Goal: Task Accomplishment & Management: Manage account settings

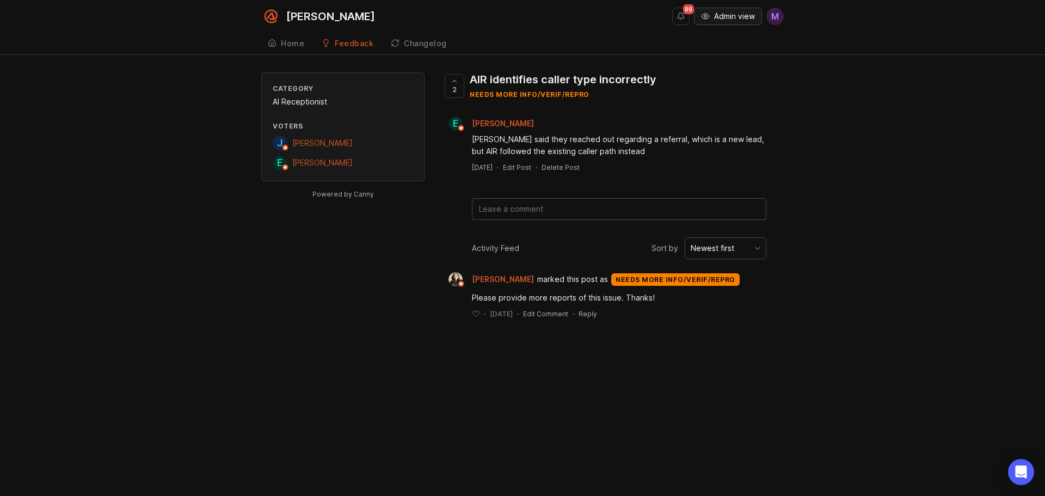
click at [720, 19] on span "Admin view" at bounding box center [734, 16] width 41 height 11
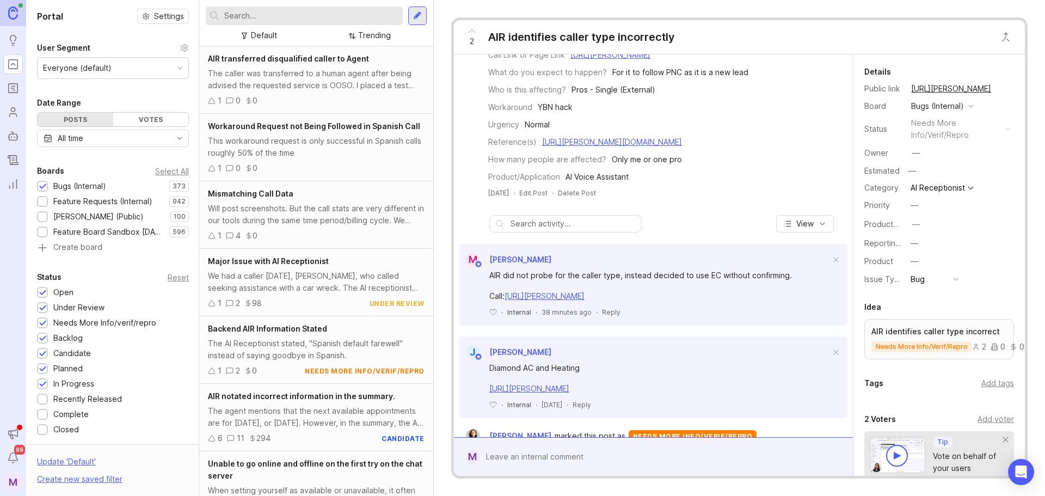
scroll to position [109, 0]
